Goal: Task Accomplishment & Management: Complete application form

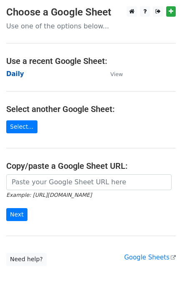
click at [16, 71] on strong "Daily" at bounding box center [15, 74] width 18 height 8
click at [16, 74] on strong "Daily" at bounding box center [15, 74] width 18 height 8
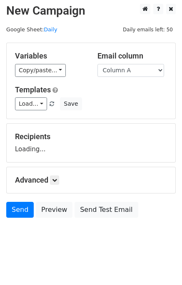
scroll to position [5, 0]
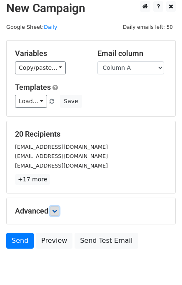
click at [55, 214] on link at bounding box center [54, 210] width 9 height 9
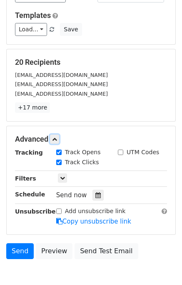
scroll to position [119, 0]
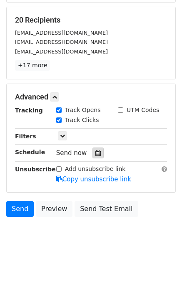
click at [96, 150] on icon at bounding box center [98, 153] width 5 height 6
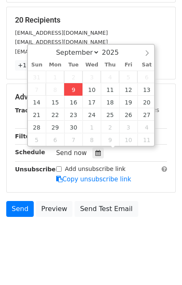
type input "2025-09-09 12:00"
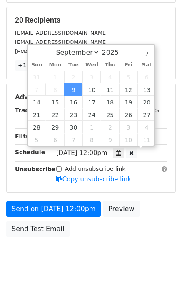
scroll to position [0, 0]
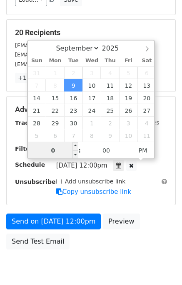
type input "01"
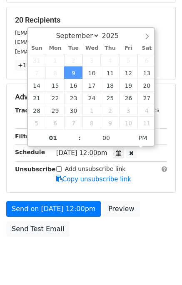
type input "2025-09-09 13:00"
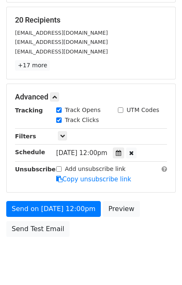
click at [150, 233] on div "Send on Sep 9 at 12:00pm Preview Send Test Email" at bounding box center [91, 221] width 182 height 40
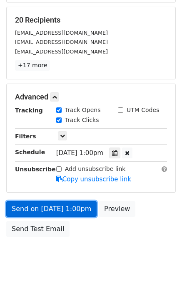
click at [49, 205] on link "Send on Sep 9 at 1:00pm" at bounding box center [51, 209] width 91 height 16
click at [45, 205] on link "Send on Sep 9 at 1:00pm" at bounding box center [51, 209] width 91 height 16
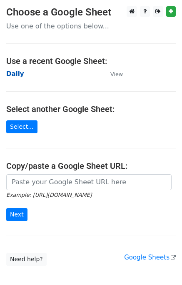
click at [15, 73] on strong "Daily" at bounding box center [15, 74] width 18 height 8
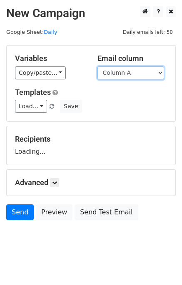
click at [120, 71] on select "Column A Column B Column C Column D Column E" at bounding box center [131, 72] width 67 height 13
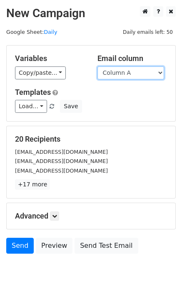
click at [124, 75] on select "Column A Column B Column C Column D Column E" at bounding box center [131, 72] width 67 height 13
select select "Column B"
click at [98, 66] on select "Column A Column B Column C Column D Column E" at bounding box center [131, 72] width 67 height 13
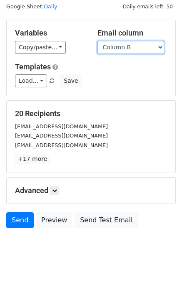
scroll to position [38, 0]
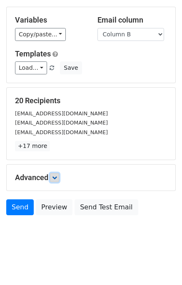
click at [59, 175] on link at bounding box center [54, 177] width 9 height 9
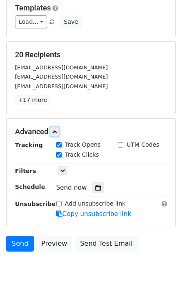
scroll to position [107, 0]
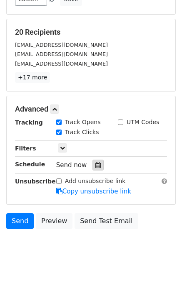
click at [96, 164] on icon at bounding box center [98, 165] width 5 height 6
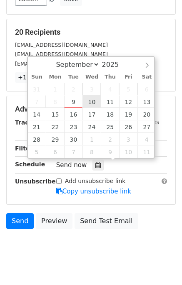
type input "2025-09-10 12:00"
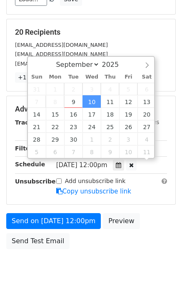
scroll to position [0, 0]
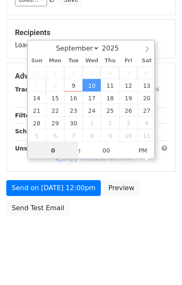
type input "02"
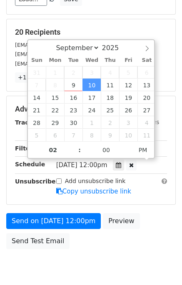
type input "2025-09-10 14:00"
click at [149, 209] on form "Variables Copy/paste... {{Column A}} {{Column B}} {{Column C}} {{Column D}} {{C…" at bounding box center [91, 95] width 170 height 315
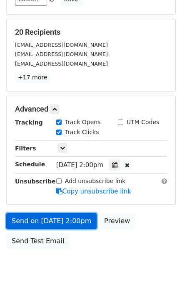
click at [43, 219] on link "Send on Sep 10 at 2:00pm" at bounding box center [51, 221] width 91 height 16
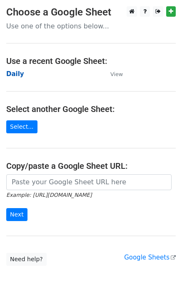
click at [13, 73] on strong "Daily" at bounding box center [15, 74] width 18 height 8
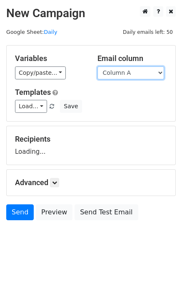
drag, startPoint x: 132, startPoint y: 72, endPoint x: 132, endPoint y: 77, distance: 4.6
click at [132, 72] on select "Column A Column B Column C Column D Column E" at bounding box center [131, 72] width 67 height 13
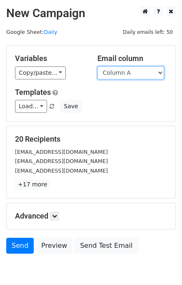
click at [130, 74] on select "Column A Column B Column C Column D Column E" at bounding box center [131, 72] width 67 height 13
select select "Column C"
click at [98, 66] on select "Column A Column B Column C Column D Column E" at bounding box center [131, 72] width 67 height 13
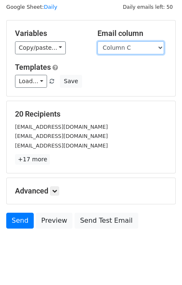
scroll to position [38, 0]
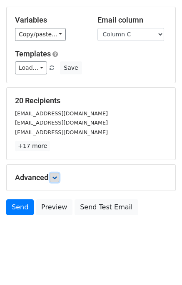
click at [55, 176] on icon at bounding box center [54, 177] width 5 height 5
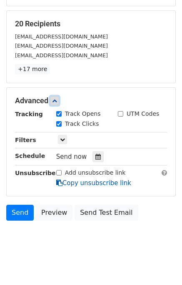
scroll to position [115, 0]
click at [99, 157] on div at bounding box center [98, 156] width 11 height 11
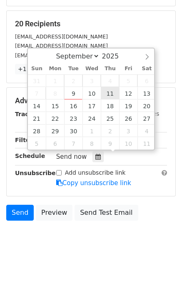
type input "2025-09-11 12:00"
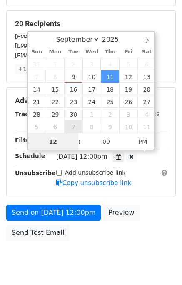
scroll to position [106, 0]
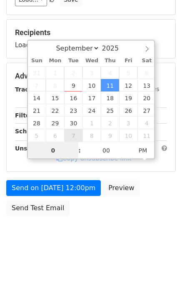
type input "03"
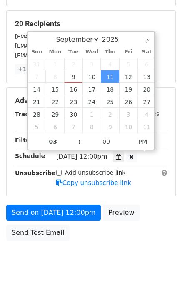
type input "2025-09-11 15:00"
click at [150, 212] on div "Send on Sep 11 at 12:00pm Preview Send Test Email" at bounding box center [91, 225] width 182 height 40
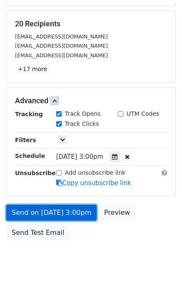
click at [67, 211] on link "Send on Sep 11 at 3:00pm" at bounding box center [51, 213] width 91 height 16
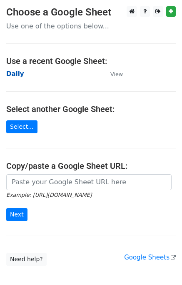
click at [12, 76] on strong "Daily" at bounding box center [15, 74] width 18 height 8
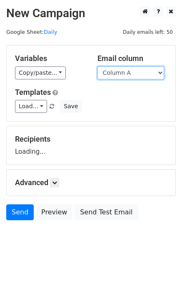
click at [137, 74] on select "Column A Column B Column C Column D Column E" at bounding box center [131, 72] width 67 height 13
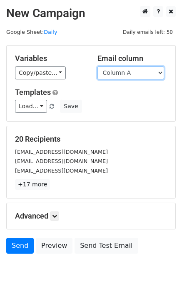
select select "Column D"
click at [98, 66] on select "Column A Column B Column C Column D Column E" at bounding box center [131, 72] width 67 height 13
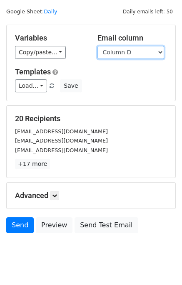
scroll to position [38, 0]
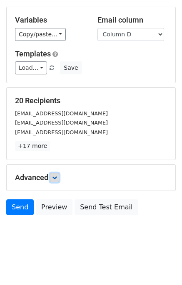
click at [54, 173] on link at bounding box center [54, 177] width 9 height 9
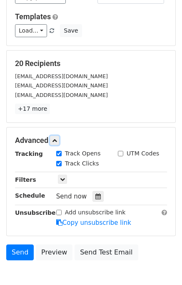
scroll to position [118, 0]
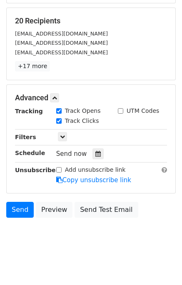
click at [85, 152] on div "Send now" at bounding box center [105, 153] width 98 height 11
click at [98, 149] on div at bounding box center [98, 153] width 11 height 11
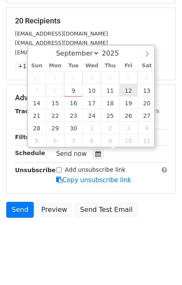
type input "2025-09-12 12:00"
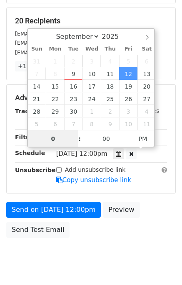
type input "04"
type input "2025-09-12 16:00"
click at [157, 222] on div "Send on Sep 12 at 12:00pm Preview Send Test Email" at bounding box center [91, 222] width 182 height 40
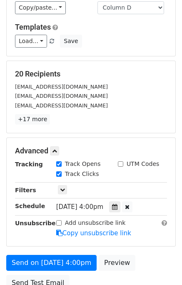
scroll to position [0, 0]
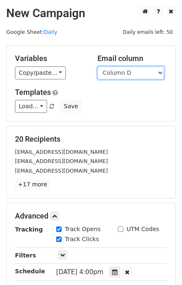
click at [140, 73] on select "Column A Column B Column C Column D Column E" at bounding box center [131, 72] width 67 height 13
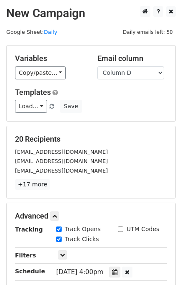
click at [128, 184] on p "+17 more" at bounding box center [91, 184] width 152 height 10
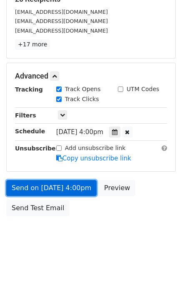
click at [48, 186] on link "Send on Sep 12 at 4:00pm" at bounding box center [51, 188] width 91 height 16
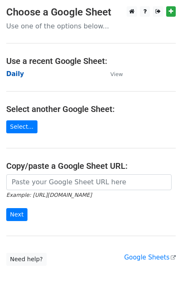
click at [17, 75] on strong "Daily" at bounding box center [15, 74] width 18 height 8
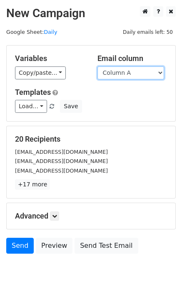
click at [134, 71] on select "Column A Column B Column C Column D Column E" at bounding box center [131, 72] width 67 height 13
select select "Column E"
click at [98, 66] on select "Column A Column B Column C Column D Column E" at bounding box center [131, 72] width 67 height 13
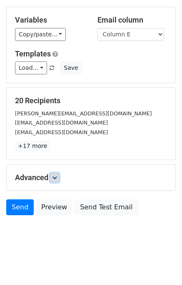
click at [57, 175] on icon at bounding box center [54, 177] width 5 height 5
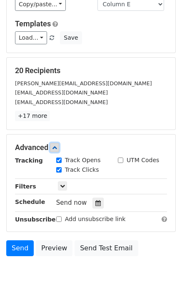
scroll to position [115, 0]
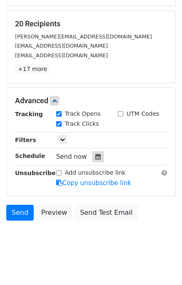
click at [96, 154] on icon at bounding box center [98, 157] width 5 height 6
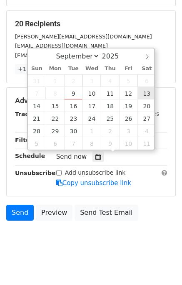
type input "[DATE] 12:00"
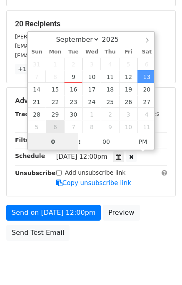
type input "05"
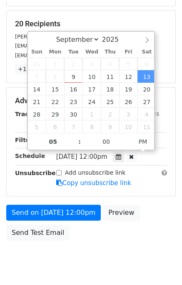
type input "[DATE] 17:00"
click at [157, 215] on div "Send on [DATE] 12:00pm Preview Send Test Email" at bounding box center [91, 225] width 182 height 40
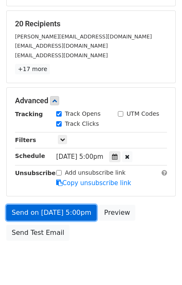
click at [64, 210] on link "Send on [DATE] 5:00pm" at bounding box center [51, 213] width 91 height 16
